Goal: Information Seeking & Learning: Learn about a topic

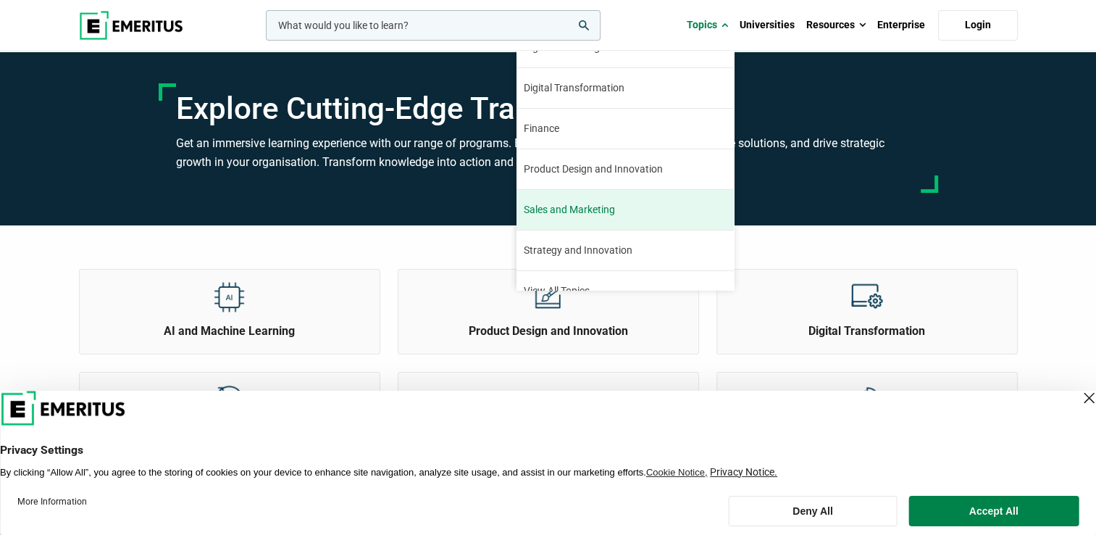
scroll to position [164, 0]
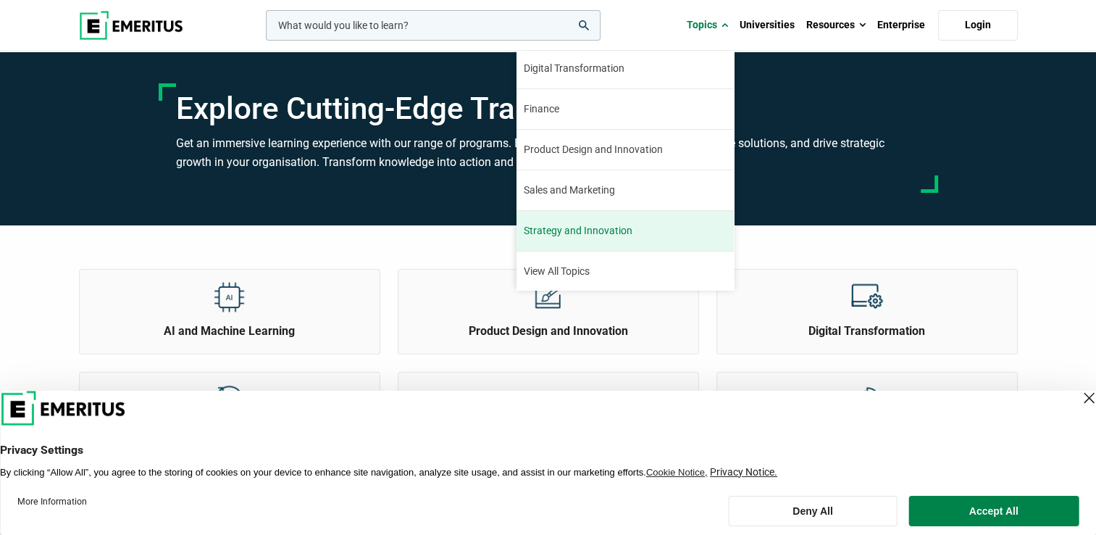
click at [626, 226] on span "Strategy and Innovation" at bounding box center [578, 230] width 109 height 15
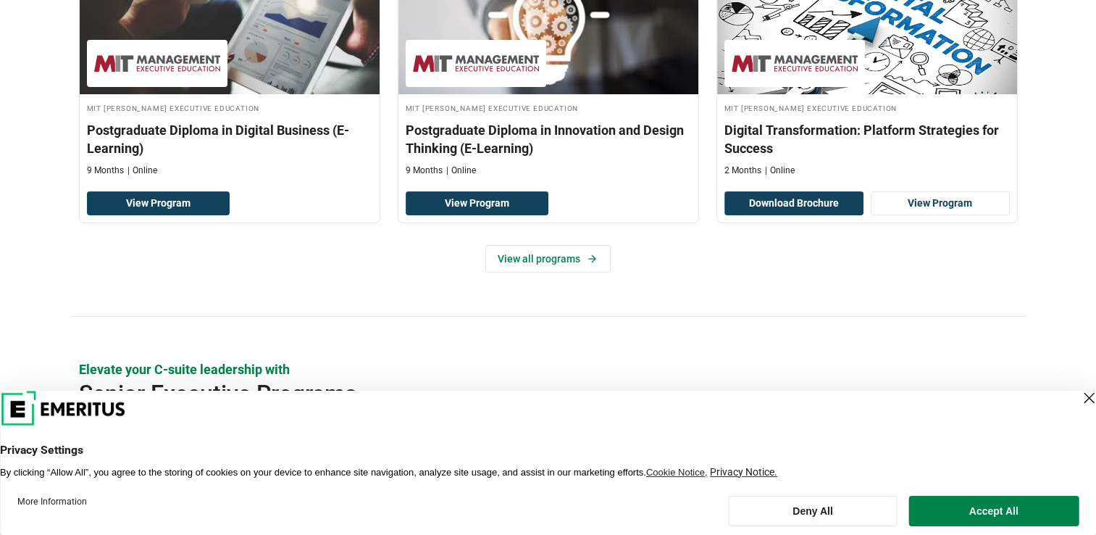
scroll to position [362, 0]
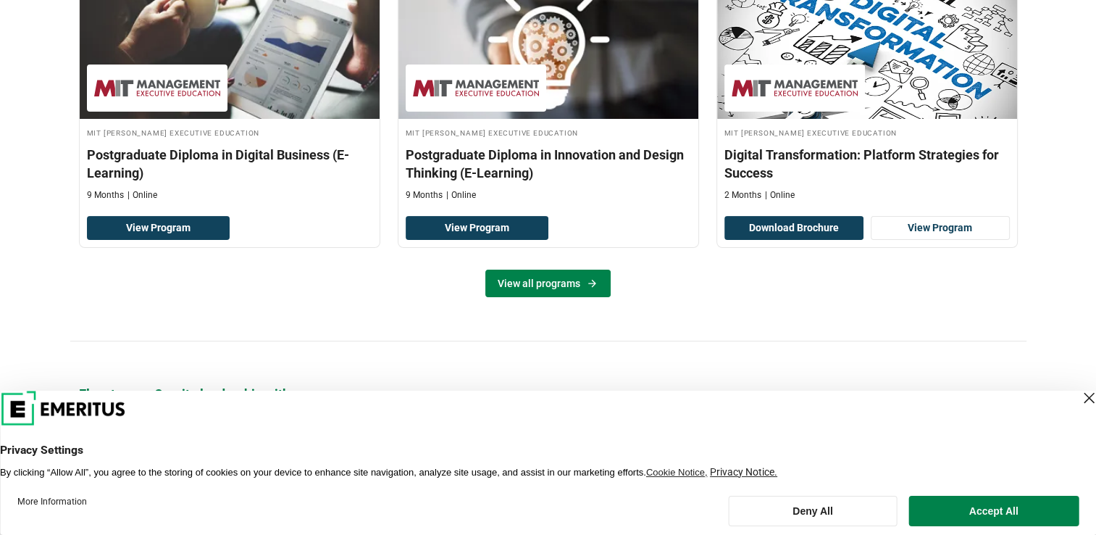
click at [561, 280] on link "View all programs" at bounding box center [547, 283] width 125 height 28
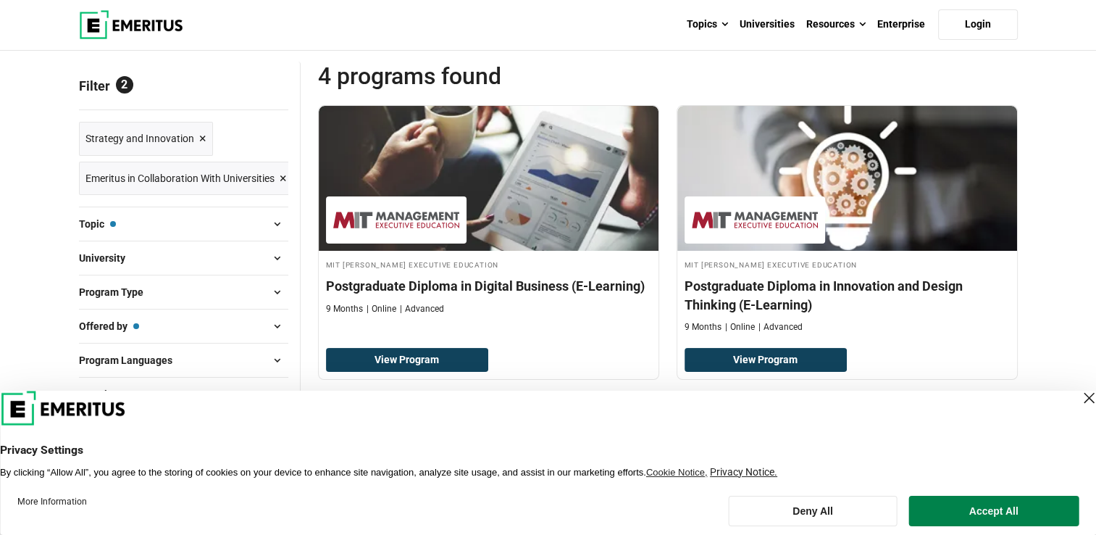
scroll to position [185, 0]
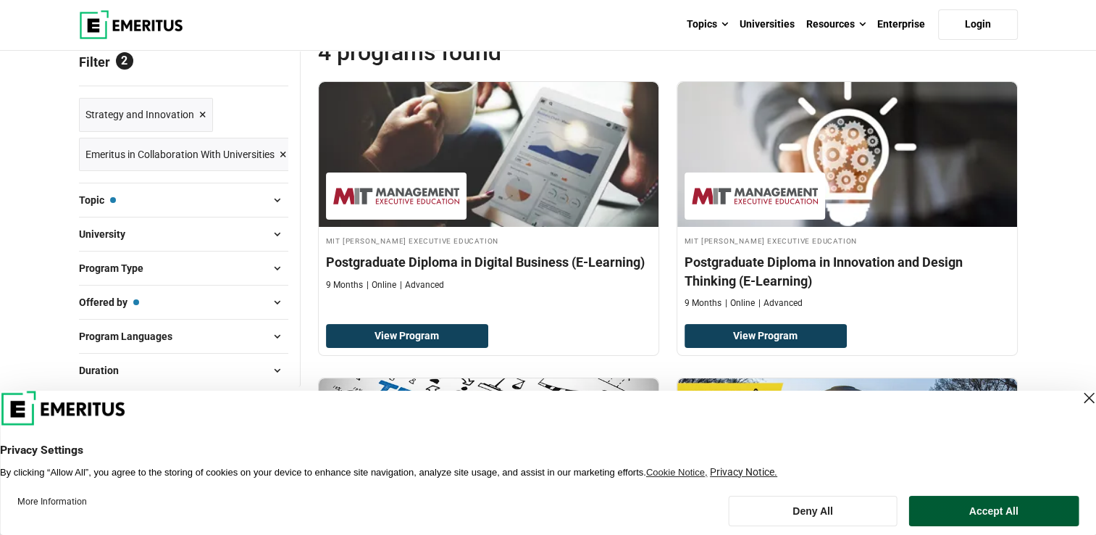
click at [968, 512] on button "Accept All" at bounding box center [993, 510] width 170 height 30
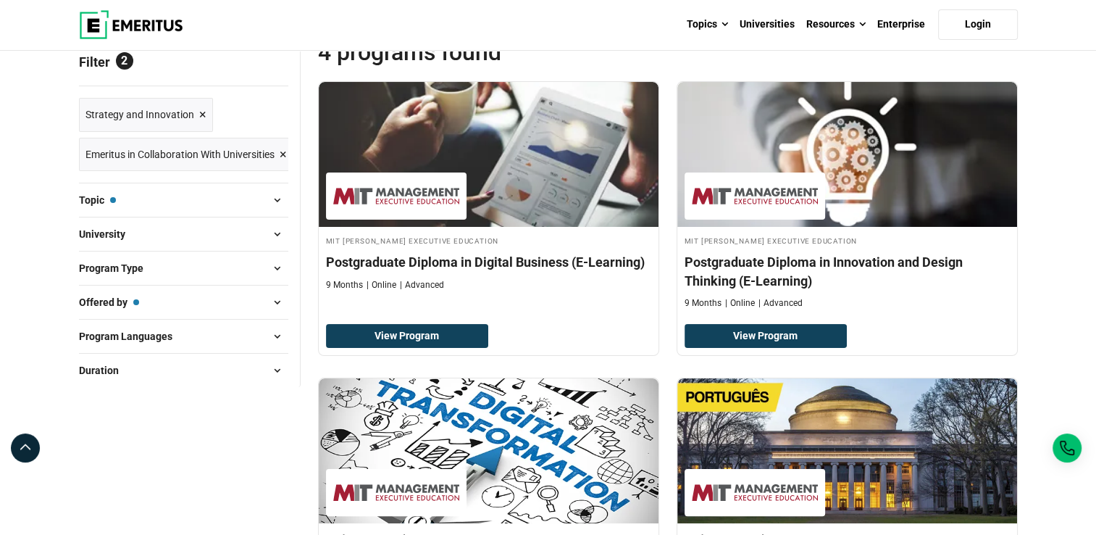
click at [138, 201] on button "Topic — Strategy and Innovation" at bounding box center [183, 200] width 209 height 22
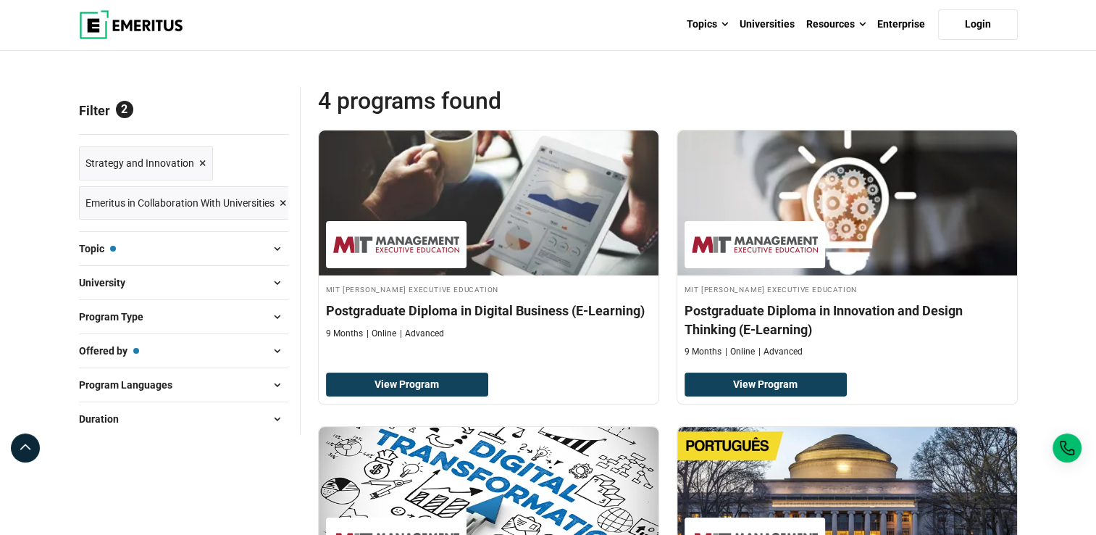
scroll to position [72, 0]
